Goal: Task Accomplishment & Management: Use online tool/utility

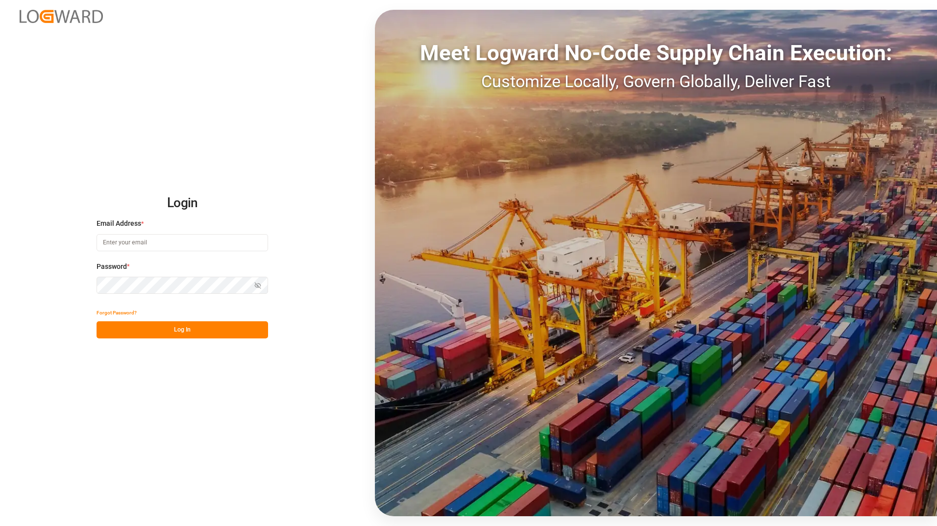
click at [144, 240] on input at bounding box center [183, 242] width 172 height 17
click at [152, 244] on input at bounding box center [183, 242] width 172 height 17
type input "[PERSON_NAME][EMAIL_ADDRESS][DOMAIN_NAME]"
click at [151, 333] on button "Log In" at bounding box center [183, 330] width 172 height 17
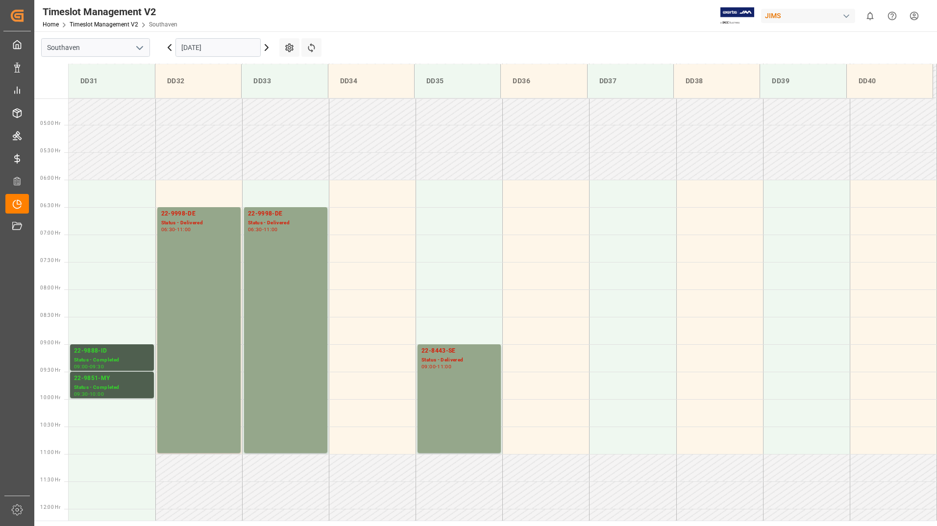
scroll to position [249, 0]
click at [267, 49] on icon at bounding box center [266, 48] width 3 height 6
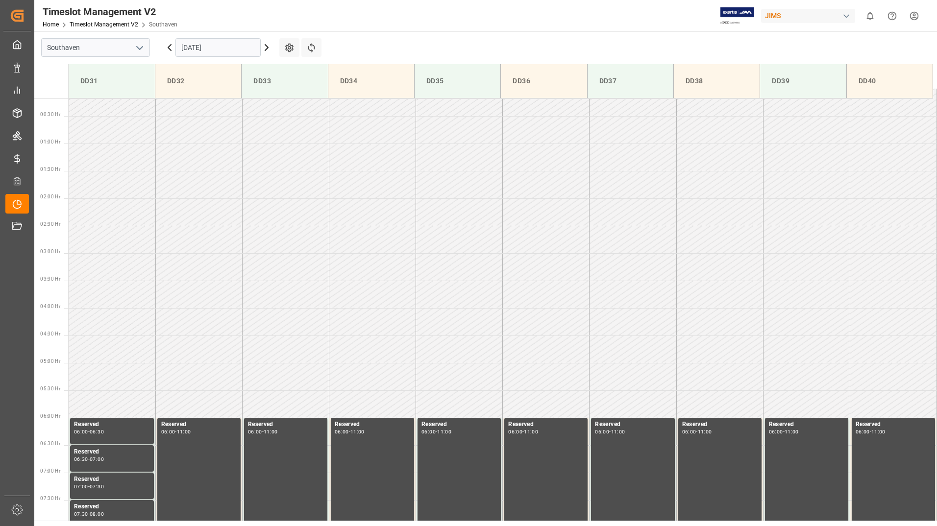
scroll to position [0, 0]
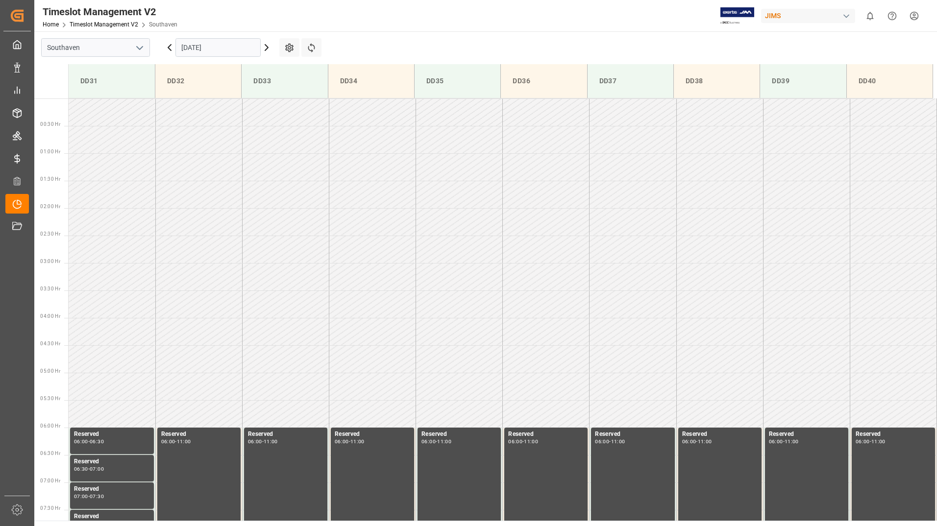
click at [267, 47] on icon at bounding box center [266, 48] width 3 height 6
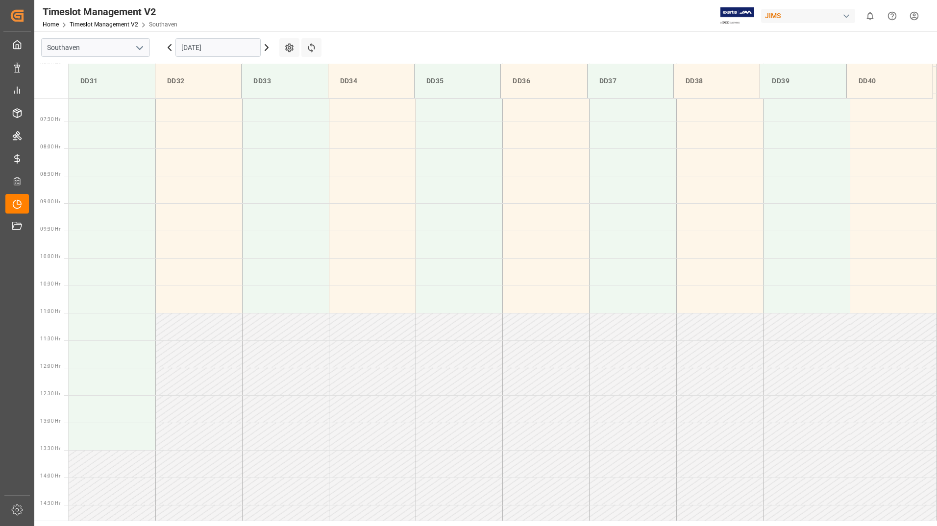
scroll to position [543, 0]
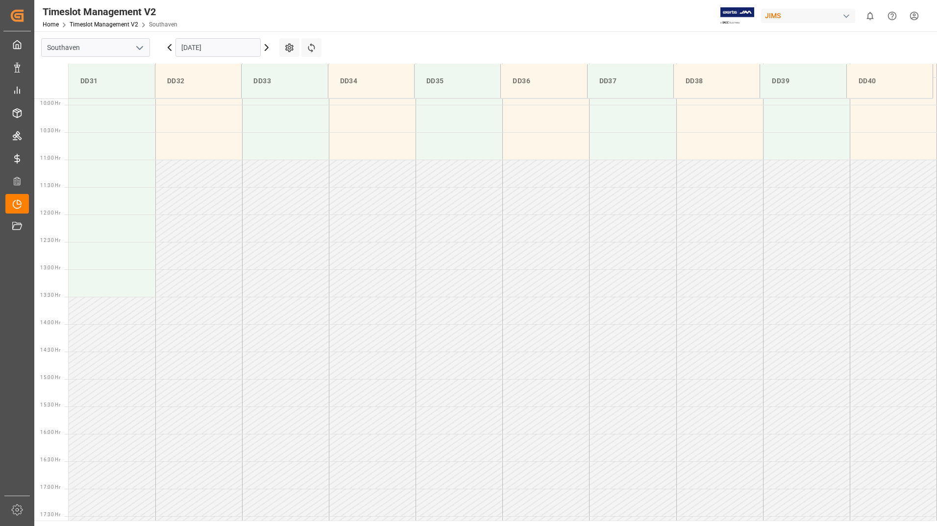
click at [266, 49] on icon at bounding box center [267, 48] width 12 height 12
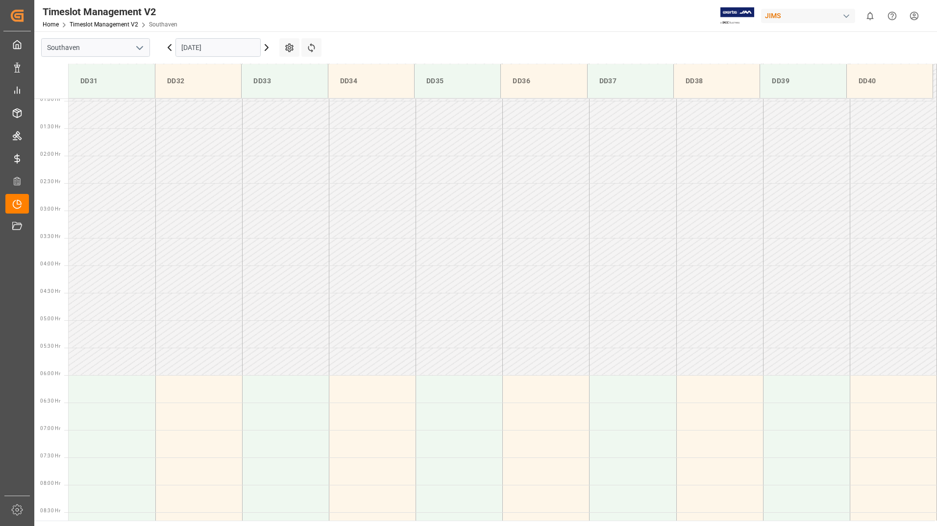
scroll to position [3, 0]
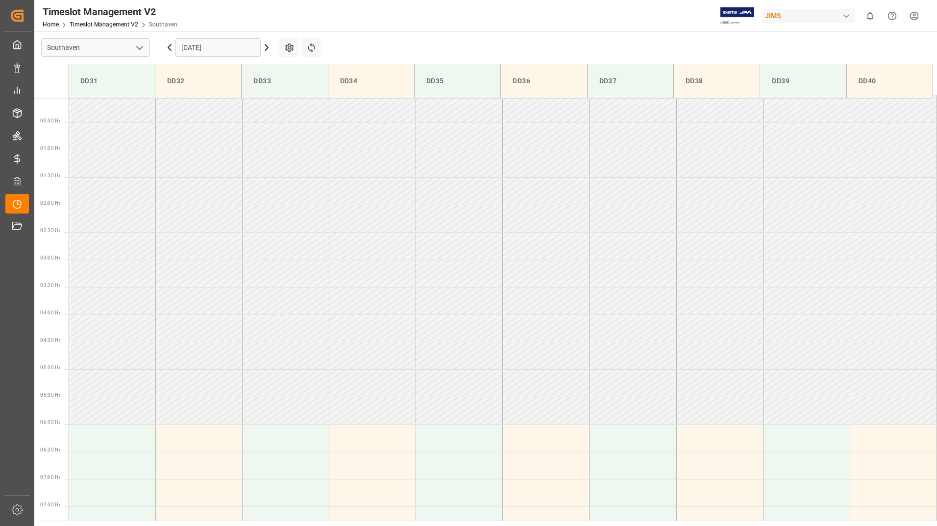
click at [169, 49] on icon at bounding box center [169, 48] width 3 height 6
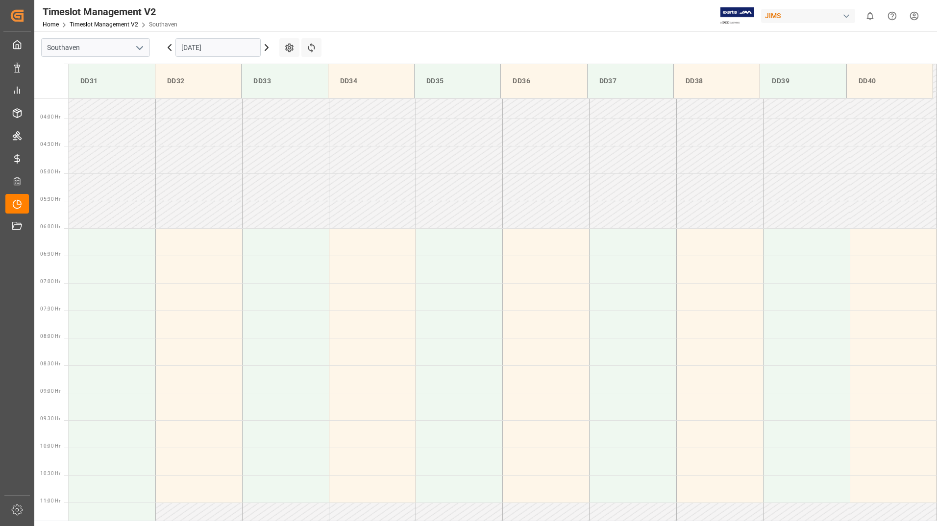
scroll to position [401, 0]
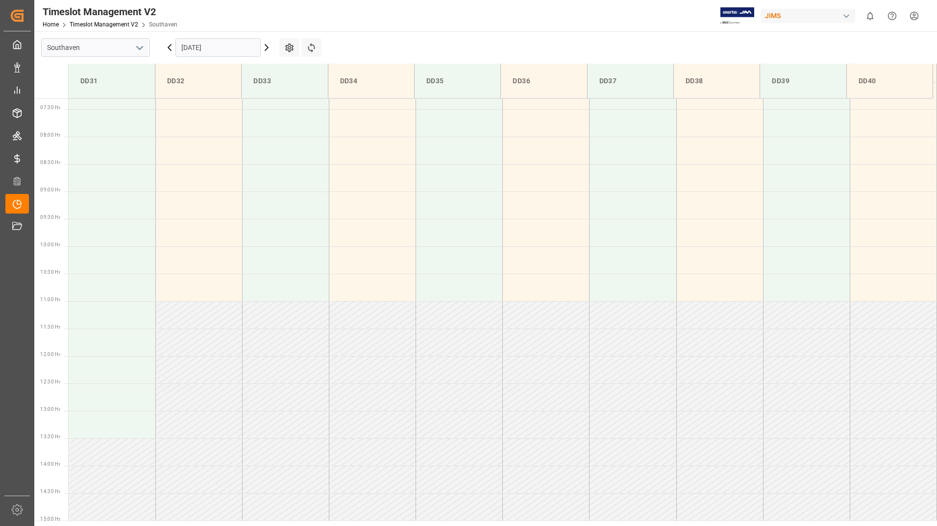
click at [169, 49] on icon at bounding box center [169, 48] width 3 height 6
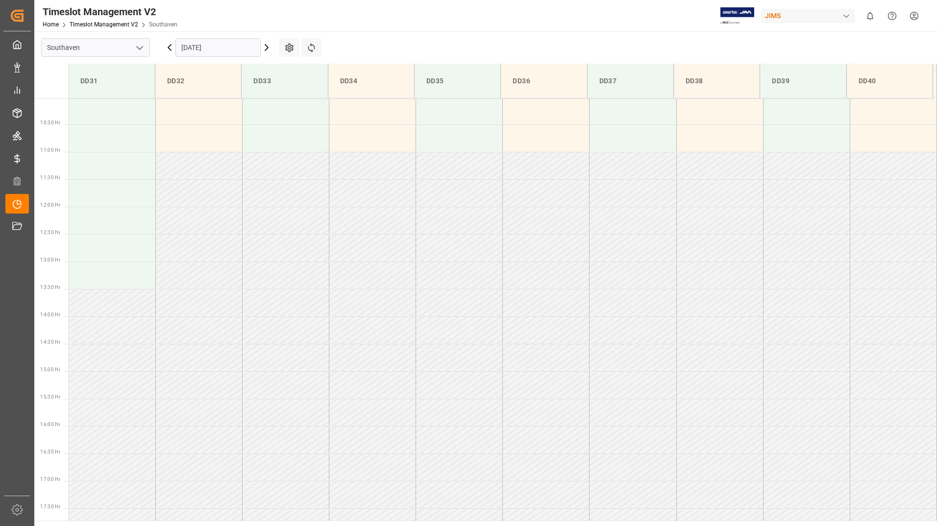
scroll to position [598, 0]
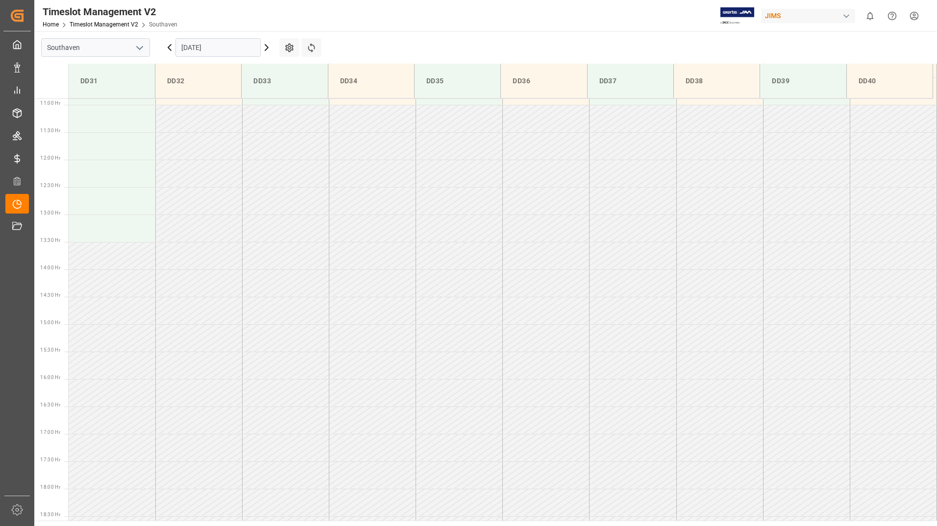
click at [168, 49] on icon at bounding box center [170, 48] width 12 height 12
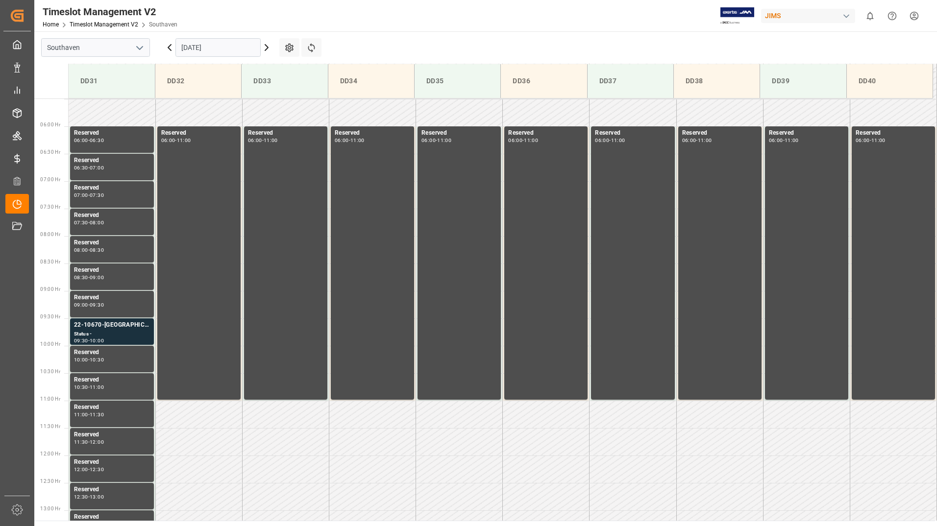
scroll to position [303, 0]
